Goal: Task Accomplishment & Management: Use online tool/utility

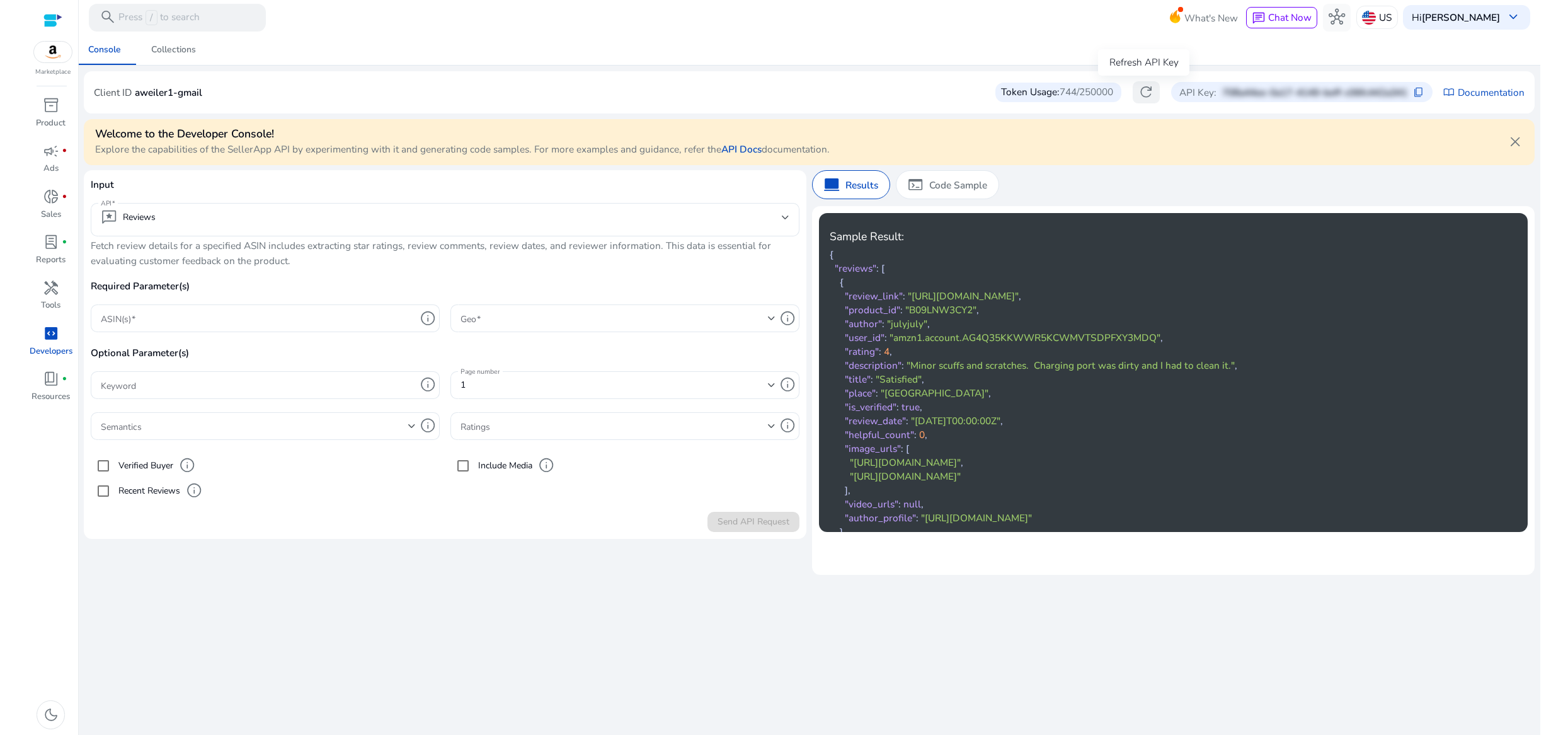
click at [1141, 94] on span "refresh" at bounding box center [1145, 92] width 16 height 16
